Goal: Information Seeking & Learning: Learn about a topic

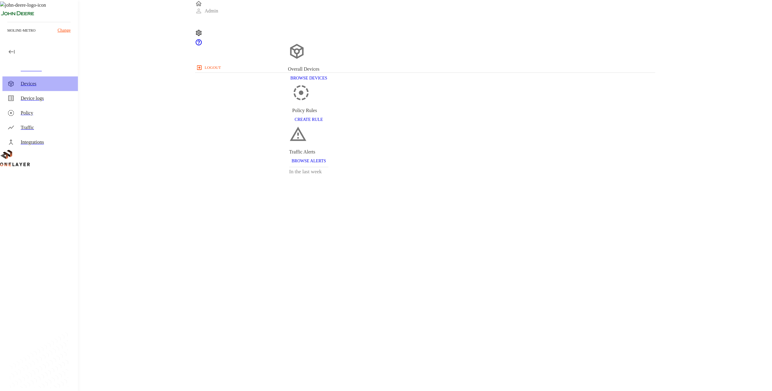
click at [52, 87] on div "Devices" at bounding box center [40, 83] width 76 height 15
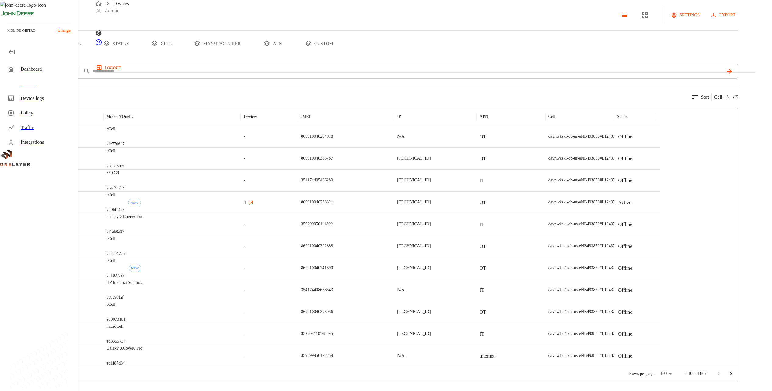
click at [241, 213] on div "eCell #00bfc425 NEW" at bounding box center [172, 202] width 137 height 22
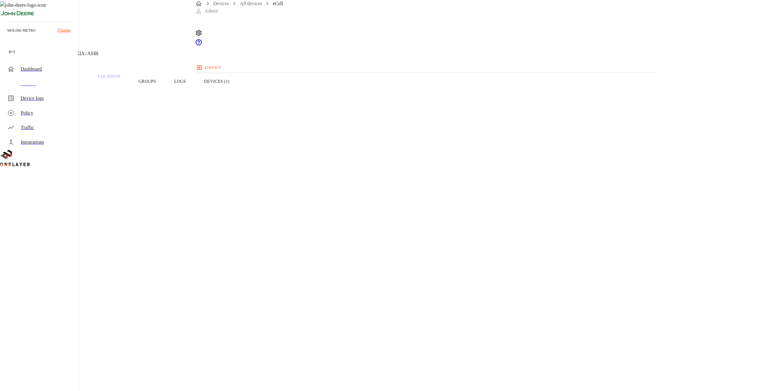
drag, startPoint x: 296, startPoint y: 228, endPoint x: 269, endPoint y: 216, distance: 29.3
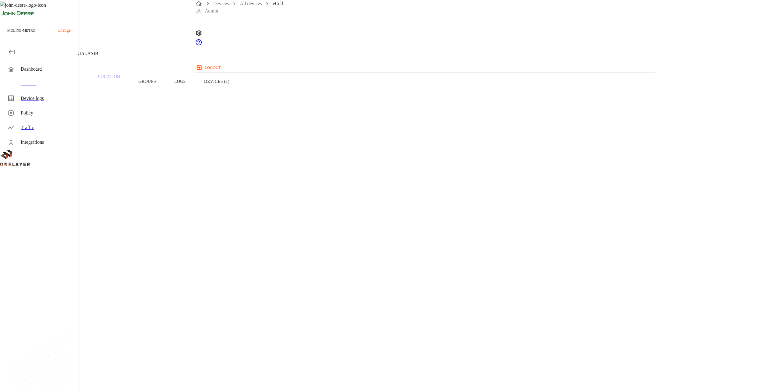
drag, startPoint x: 395, startPoint y: 232, endPoint x: 363, endPoint y: 205, distance: 41.7
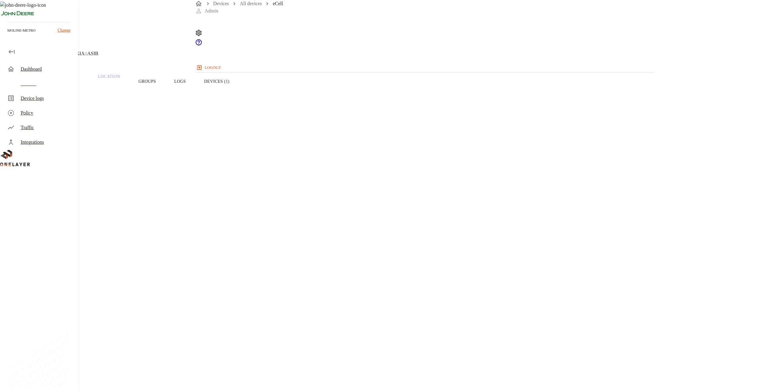
click at [239, 94] on button "Devices (1)" at bounding box center [217, 81] width 44 height 39
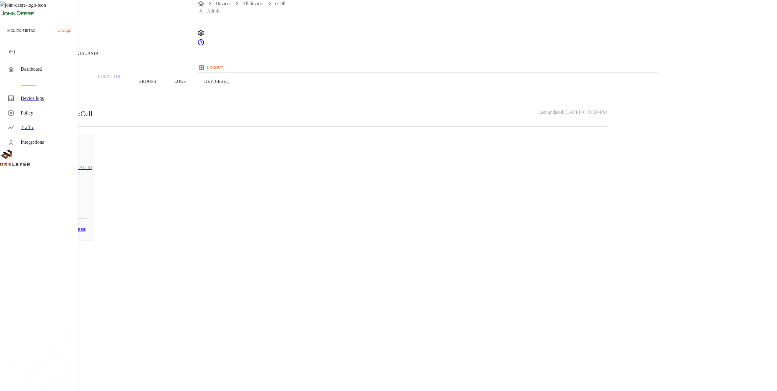
drag, startPoint x: 378, startPoint y: 93, endPoint x: 374, endPoint y: 95, distance: 4.2
click at [195, 93] on button "Logs" at bounding box center [180, 81] width 30 height 39
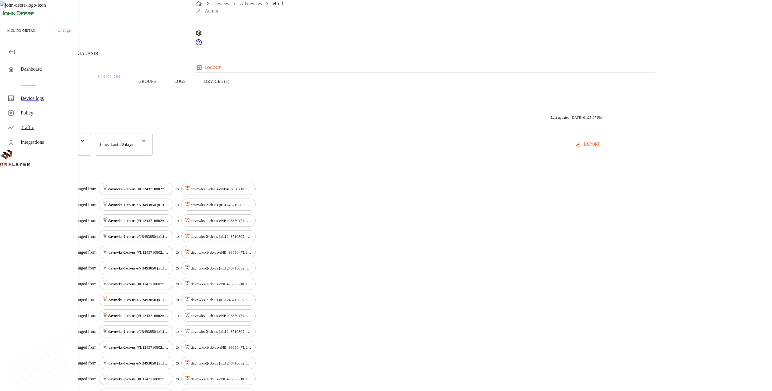
click at [42, 95] on button "Overview" at bounding box center [21, 81] width 42 height 39
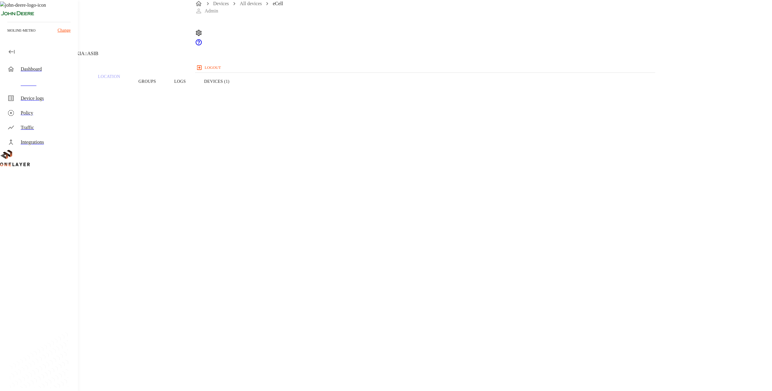
drag, startPoint x: 237, startPoint y: 1, endPoint x: 186, endPoint y: 132, distance: 140.7
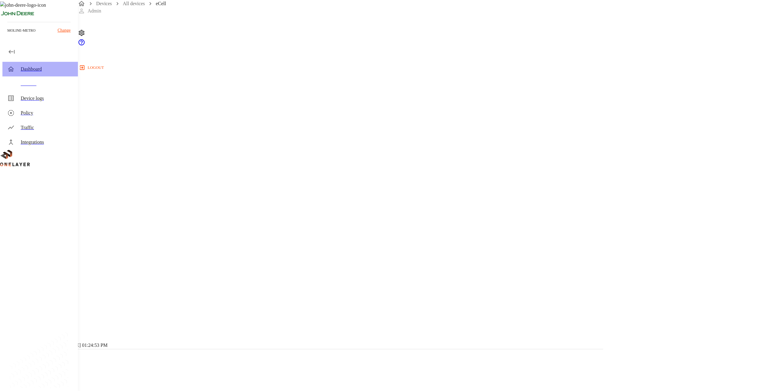
click at [37, 76] on div "Dashboard" at bounding box center [40, 69] width 76 height 15
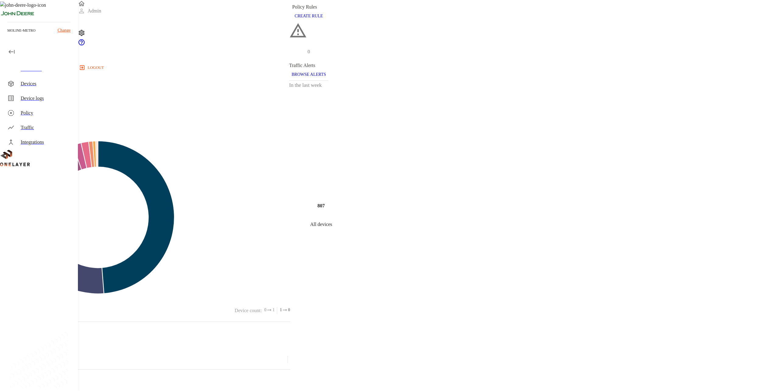
scroll to position [39, 0]
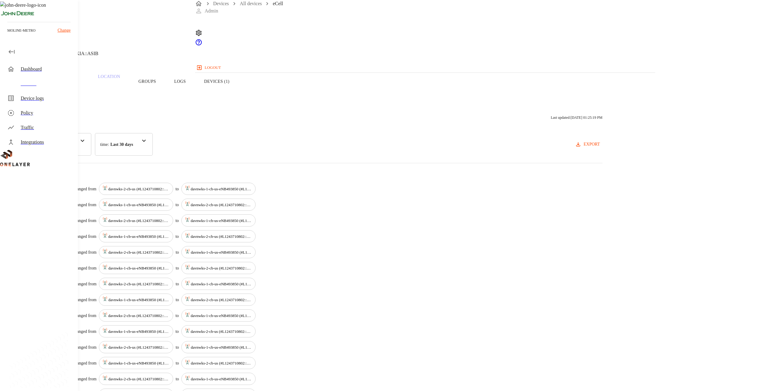
scroll to position [39, 0]
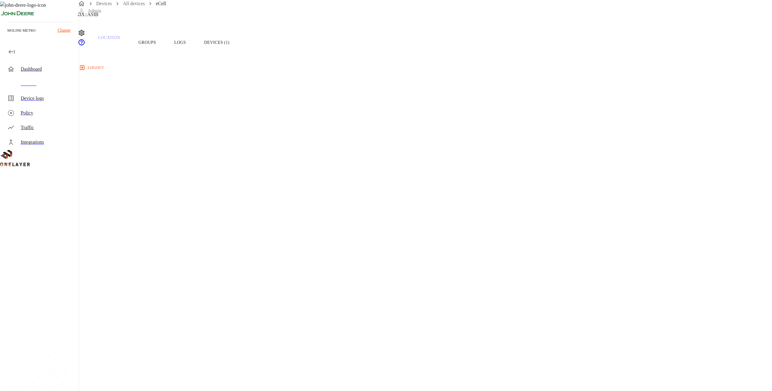
click at [54, 82] on div "Devices" at bounding box center [47, 83] width 52 height 7
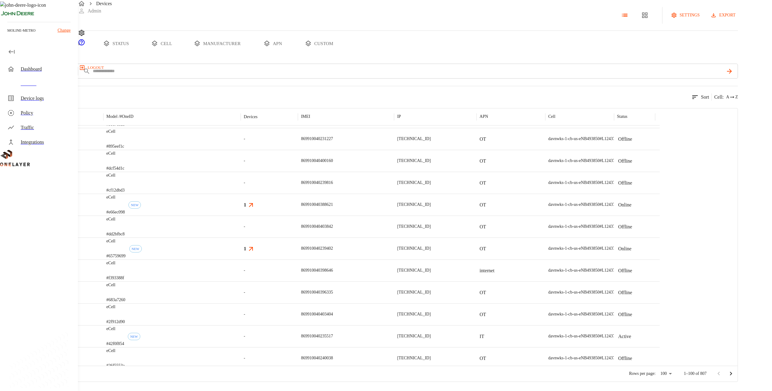
click at [241, 212] on div "eCell #e66ec098 NEW" at bounding box center [172, 205] width 137 height 22
